Goal: Task Accomplishment & Management: Manage account settings

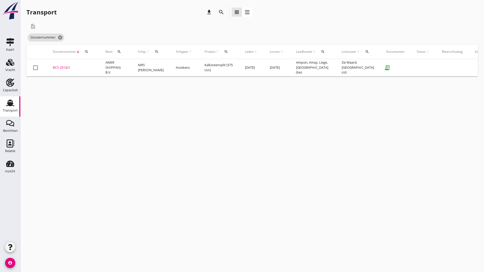
click at [62, 65] on div "BCS-251421" at bounding box center [73, 67] width 40 height 5
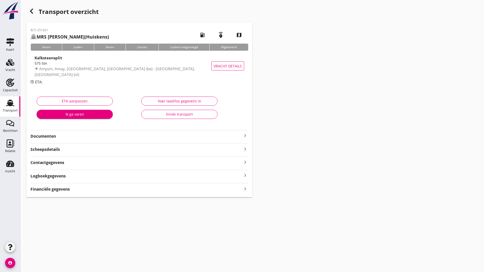
click at [171, 113] on div "Einde transport" at bounding box center [180, 114] width 68 height 5
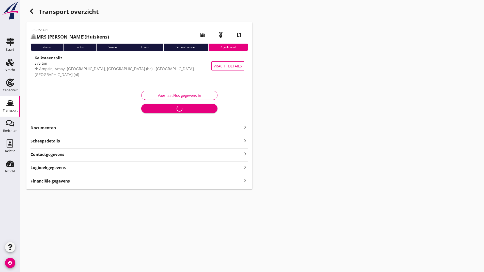
click at [33, 12] on icon "button" at bounding box center [31, 11] width 6 height 6
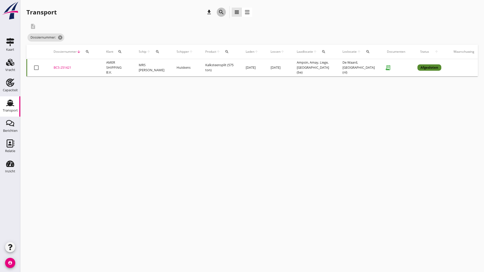
click at [221, 13] on icon "search" at bounding box center [221, 12] width 6 height 6
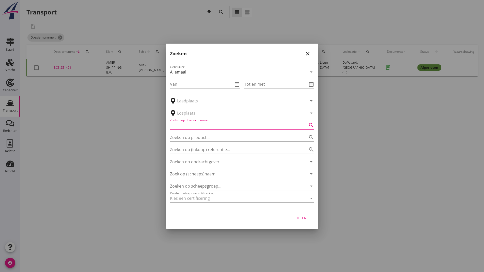
click at [190, 124] on input "Zoeken op dossiernummer..." at bounding box center [235, 125] width 130 height 8
type input "251396"
click at [299, 221] on button "Filter" at bounding box center [301, 218] width 22 height 9
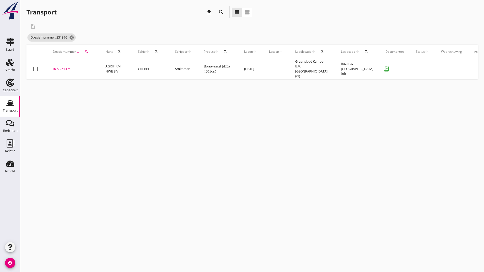
click at [67, 67] on div "BCS-251396" at bounding box center [73, 69] width 40 height 5
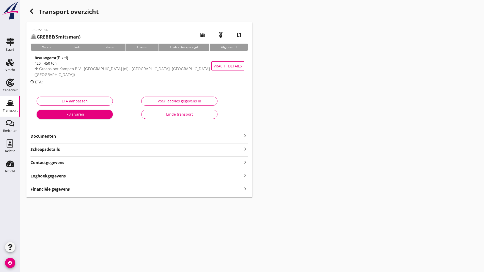
drag, startPoint x: 157, startPoint y: 114, endPoint x: 138, endPoint y: 139, distance: 32.0
click at [157, 114] on div "Einde transport" at bounding box center [180, 114] width 68 height 5
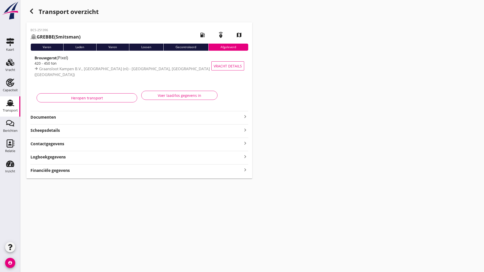
click at [33, 12] on icon "button" at bounding box center [31, 11] width 6 height 6
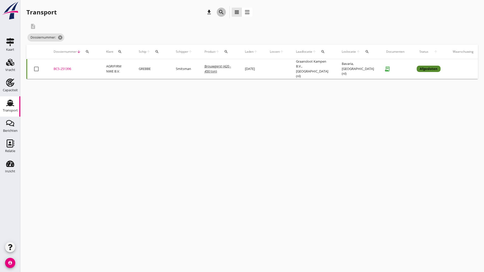
click at [221, 12] on icon "search" at bounding box center [221, 12] width 6 height 6
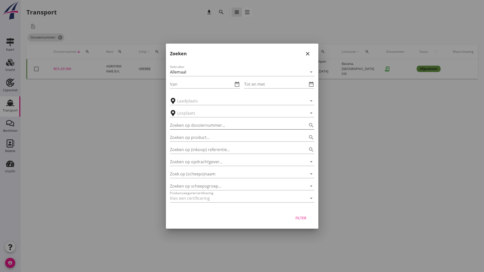
click at [181, 125] on input "Zoeken op dossiernummer..." at bounding box center [235, 125] width 130 height 8
type input "251413"
click at [299, 218] on div "Filter" at bounding box center [301, 218] width 14 height 5
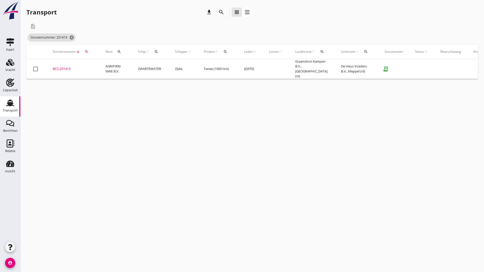
click at [69, 67] on div "BCS-251413" at bounding box center [73, 69] width 40 height 5
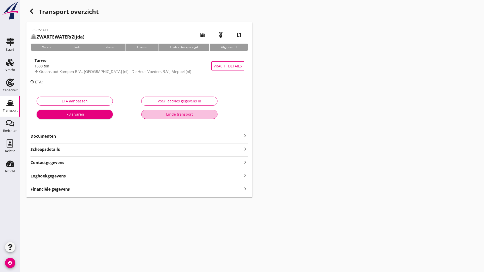
drag, startPoint x: 165, startPoint y: 115, endPoint x: 161, endPoint y: 136, distance: 21.7
click at [165, 115] on div "Einde transport" at bounding box center [180, 114] width 68 height 5
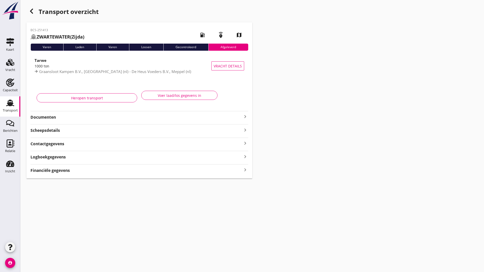
click at [34, 11] on icon "button" at bounding box center [31, 11] width 6 height 6
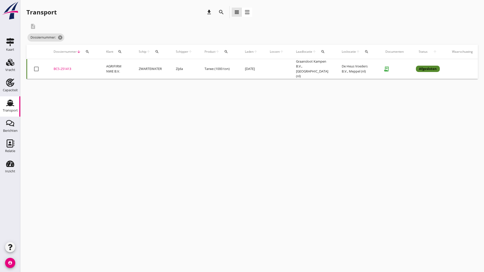
click at [221, 13] on icon "search" at bounding box center [221, 12] width 6 height 6
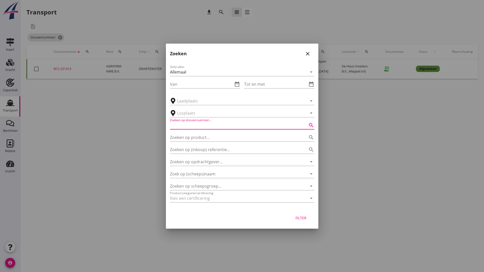
click at [188, 123] on input "Zoeken op dossiernummer..." at bounding box center [235, 125] width 130 height 8
type input "251401"
click at [299, 219] on div "Filter" at bounding box center [301, 218] width 14 height 5
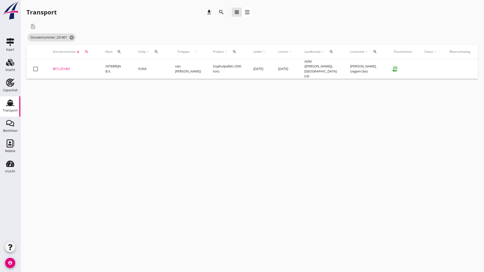
click at [69, 67] on div "BCS-251401" at bounding box center [73, 69] width 40 height 5
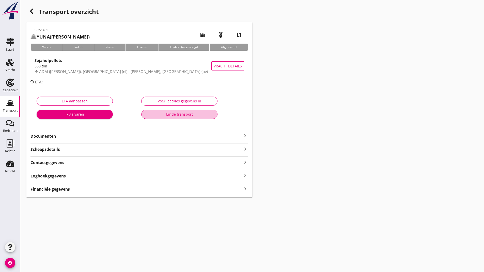
click at [156, 114] on div "Einde transport" at bounding box center [180, 114] width 68 height 5
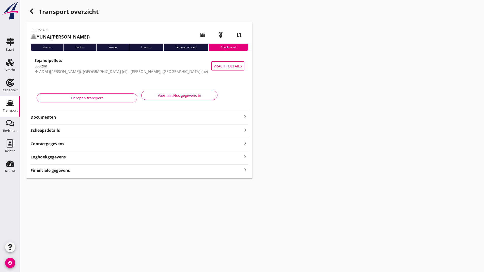
click at [33, 11] on icon "button" at bounding box center [31, 11] width 6 height 6
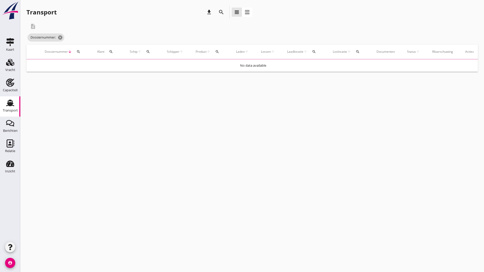
click at [221, 12] on icon "search" at bounding box center [221, 12] width 6 height 6
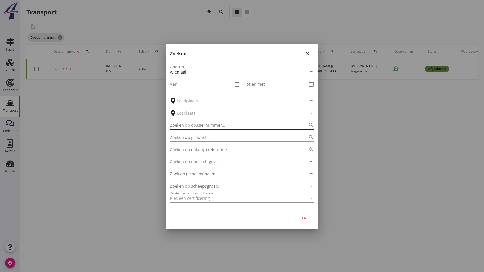
click at [193, 126] on input "Zoeken op dossiernummer..." at bounding box center [235, 125] width 130 height 8
type input "251390"
click at [293, 218] on button "Filter" at bounding box center [301, 218] width 22 height 9
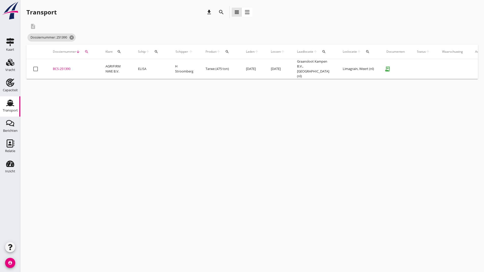
click at [65, 67] on div "BCS-251390" at bounding box center [73, 69] width 40 height 5
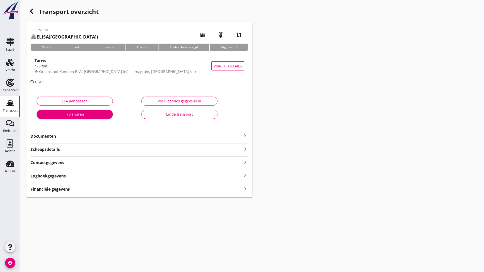
click at [153, 113] on div "Einde transport" at bounding box center [180, 114] width 68 height 5
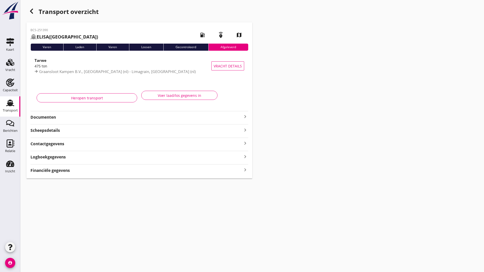
click at [33, 14] on icon "button" at bounding box center [31, 11] width 6 height 6
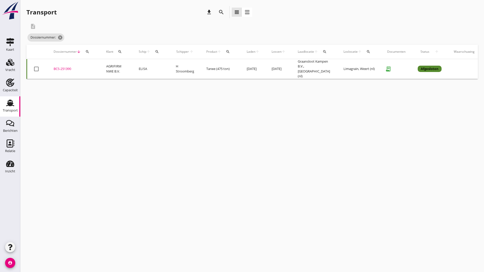
click at [222, 13] on icon "search" at bounding box center [221, 12] width 6 height 6
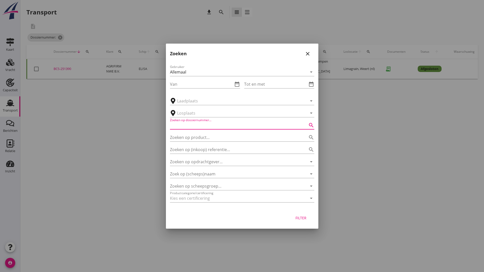
click at [195, 125] on input "Zoeken op dossiernummer..." at bounding box center [235, 125] width 130 height 8
type input "251407"
click at [300, 218] on div "Filter" at bounding box center [301, 218] width 14 height 5
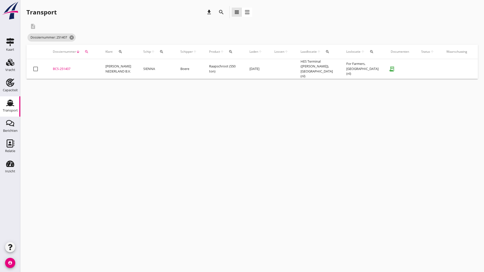
click at [63, 63] on td "BCS-251407 upload_file Drop hier uw bestand om het aan het dossier toe te voegen" at bounding box center [73, 69] width 53 height 20
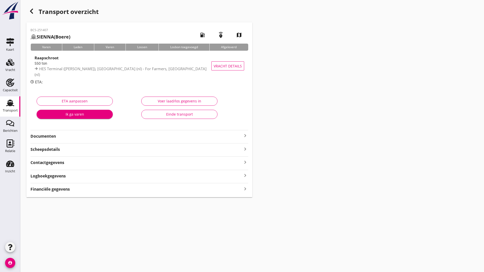
click at [160, 115] on div "Einde transport" at bounding box center [180, 114] width 68 height 5
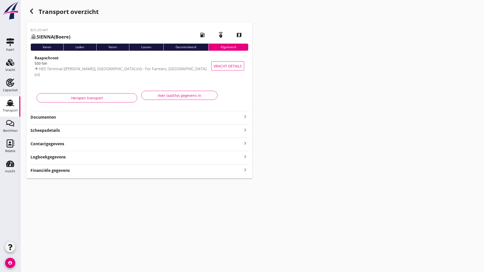
click at [31, 12] on use "button" at bounding box center [31, 11] width 3 height 5
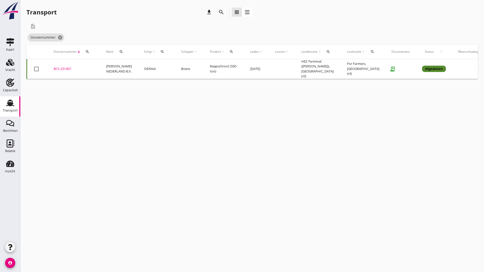
click at [220, 12] on icon "search" at bounding box center [221, 12] width 6 height 6
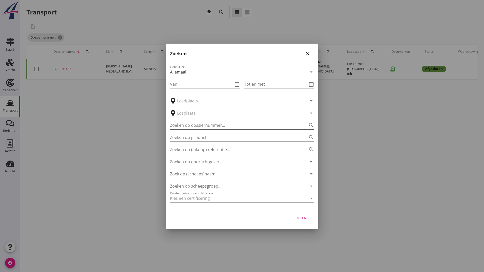
click at [188, 128] on input "Zoeken op dossiernummer..." at bounding box center [235, 125] width 130 height 8
type input "251424"
click at [300, 216] on div "Filter" at bounding box center [301, 218] width 14 height 5
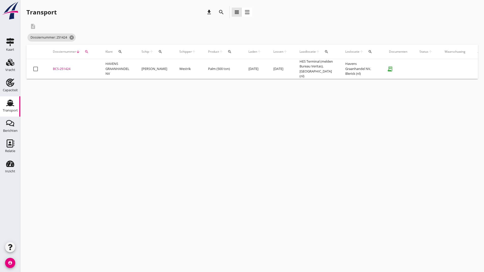
drag, startPoint x: 69, startPoint y: 70, endPoint x: 77, endPoint y: 72, distance: 8.1
click at [69, 69] on div "BCS-251424" at bounding box center [73, 69] width 40 height 5
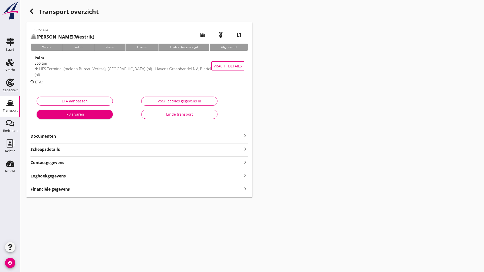
click at [179, 116] on div "Einde transport" at bounding box center [180, 114] width 68 height 5
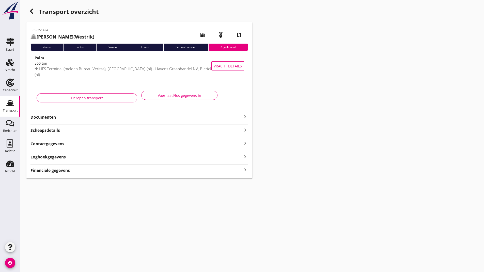
click at [30, 12] on icon "button" at bounding box center [31, 11] width 6 height 6
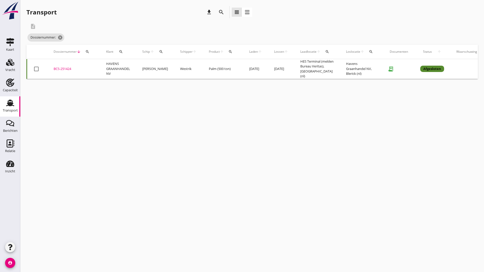
click at [221, 11] on icon "search" at bounding box center [221, 12] width 6 height 6
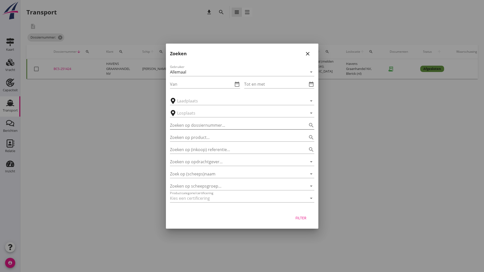
click at [180, 127] on input "Zoeken op dossiernummer..." at bounding box center [235, 125] width 130 height 8
type input "251397"
click at [297, 218] on div "Filter" at bounding box center [301, 218] width 14 height 5
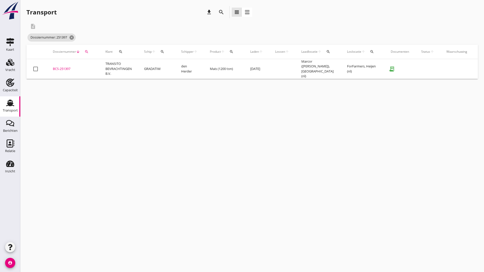
click at [67, 67] on div "BCS-251397" at bounding box center [73, 69] width 40 height 5
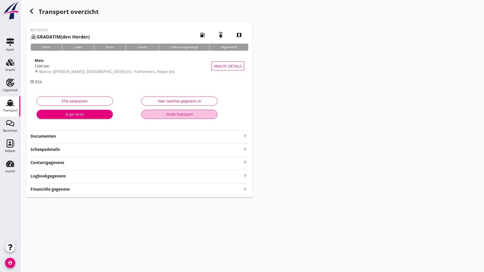
click at [162, 118] on button "Einde transport" at bounding box center [179, 114] width 76 height 9
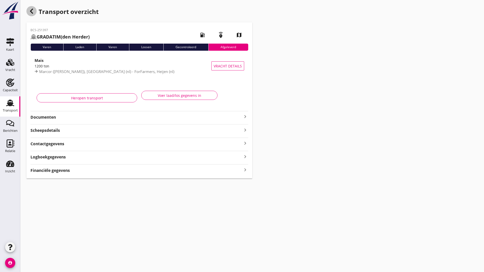
click at [33, 11] on icon "button" at bounding box center [31, 11] width 6 height 6
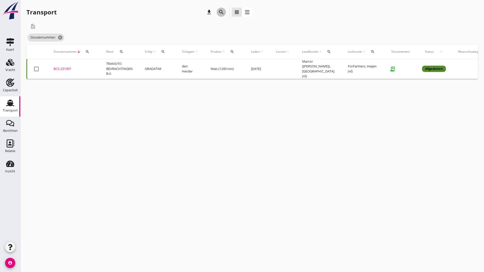
click at [220, 13] on icon "search" at bounding box center [221, 12] width 6 height 6
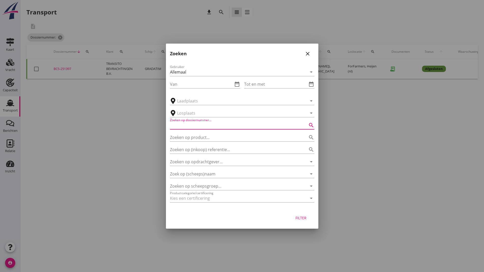
click at [191, 128] on input "Zoeken op dossiernummer..." at bounding box center [235, 125] width 130 height 8
type input "251395"
click at [304, 219] on div "Filter" at bounding box center [301, 218] width 14 height 5
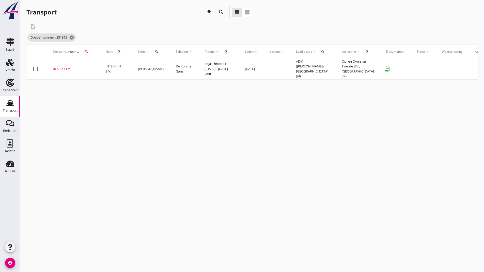
click at [62, 68] on div "BCS-251395" at bounding box center [73, 69] width 40 height 5
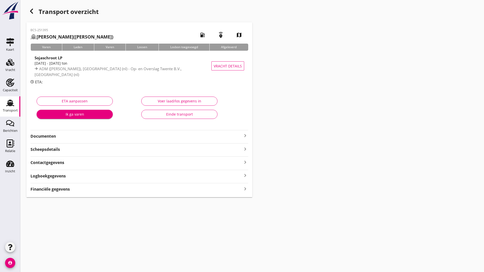
click at [167, 114] on div "Einde transport" at bounding box center [180, 114] width 68 height 5
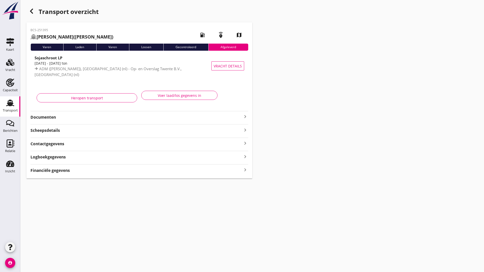
click at [34, 11] on icon "button" at bounding box center [31, 11] width 6 height 6
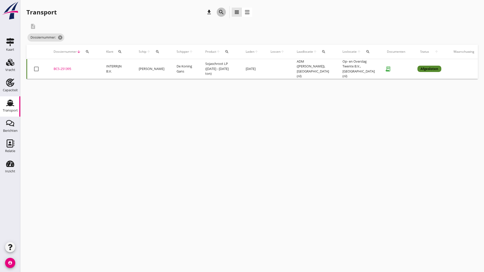
click at [221, 12] on icon "search" at bounding box center [221, 12] width 6 height 6
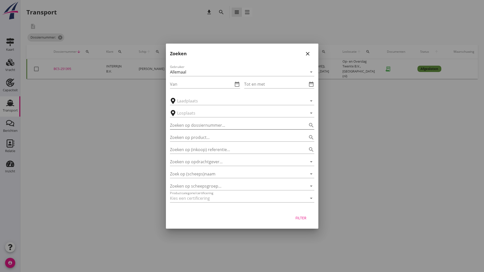
click at [183, 127] on input "Zoeken op dossiernummer..." at bounding box center [235, 125] width 130 height 8
type input "251402"
click at [307, 221] on button "Filter" at bounding box center [301, 218] width 22 height 9
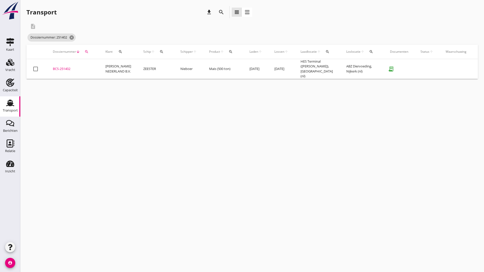
click at [62, 67] on div "BCS-251402" at bounding box center [73, 69] width 40 height 5
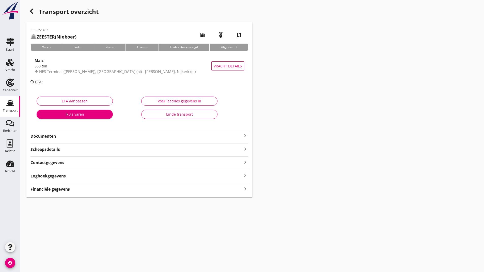
click at [158, 113] on div "Einde transport" at bounding box center [180, 114] width 68 height 5
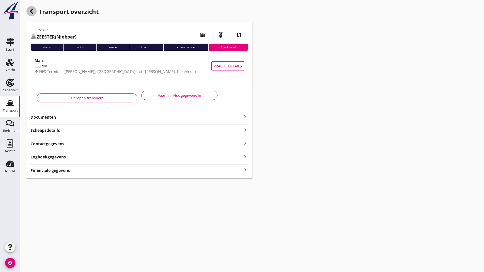
click at [30, 10] on icon "button" at bounding box center [31, 11] width 6 height 6
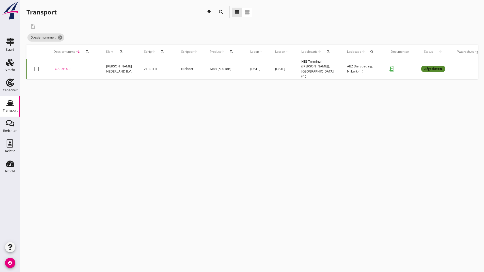
click at [221, 11] on icon "search" at bounding box center [221, 12] width 6 height 6
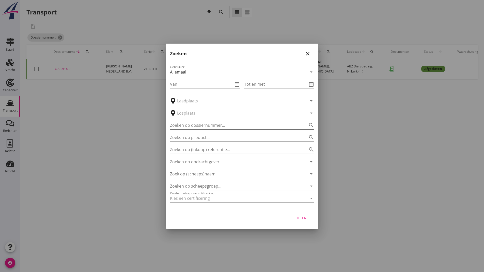
click at [195, 126] on input "Zoeken op dossiernummer..." at bounding box center [235, 125] width 130 height 8
type input "251406"
click at [300, 216] on div "Filter" at bounding box center [301, 218] width 14 height 5
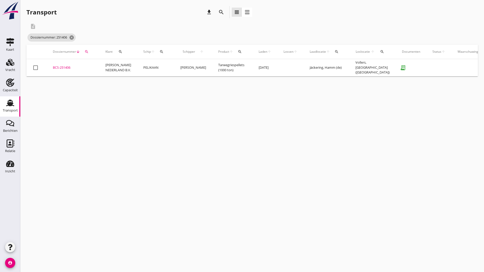
click at [63, 68] on div "BCS-251406" at bounding box center [73, 67] width 40 height 5
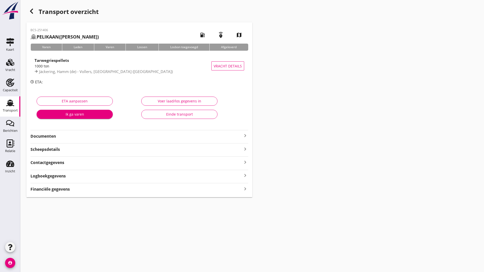
click at [165, 113] on div "Einde transport" at bounding box center [180, 114] width 68 height 5
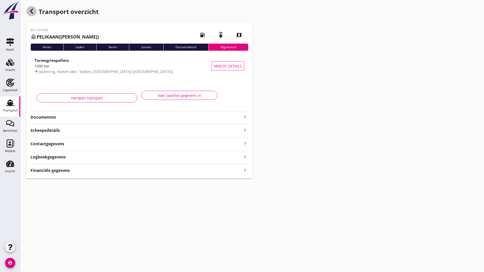
click at [31, 12] on icon "button" at bounding box center [31, 11] width 6 height 6
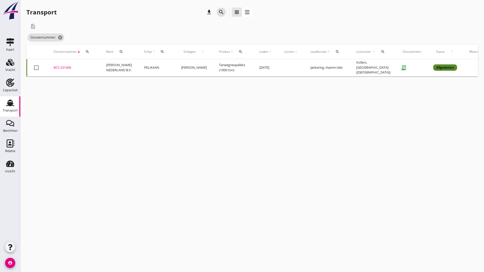
drag, startPoint x: 221, startPoint y: 11, endPoint x: 220, endPoint y: 17, distance: 5.6
click at [220, 14] on icon "search" at bounding box center [221, 12] width 6 height 6
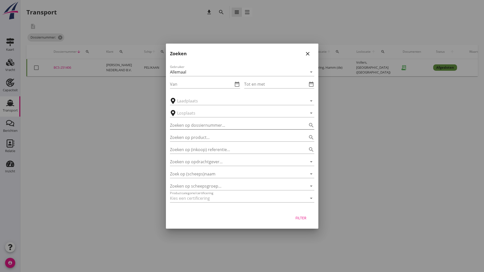
click at [194, 127] on input "Zoeken op dossiernummer..." at bounding box center [235, 125] width 130 height 8
type input "2"
drag, startPoint x: 309, startPoint y: 53, endPoint x: 309, endPoint y: 68, distance: 15.0
click at [308, 53] on icon "close" at bounding box center [307, 54] width 6 height 6
